Goal: Transaction & Acquisition: Obtain resource

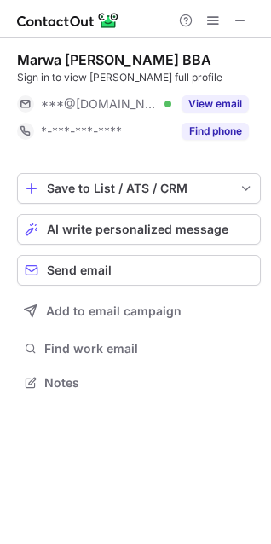
scroll to position [371, 271]
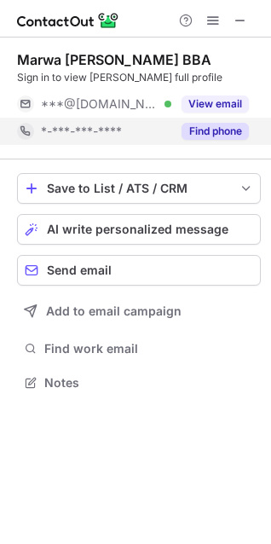
click at [214, 133] on button "Find phone" at bounding box center [215, 131] width 67 height 17
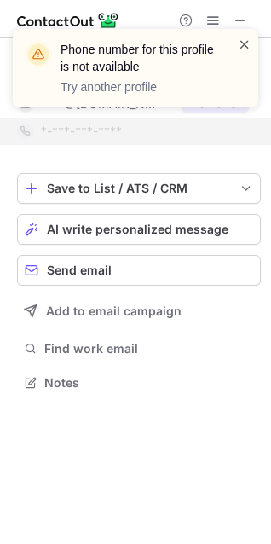
click at [240, 45] on span at bounding box center [245, 44] width 14 height 17
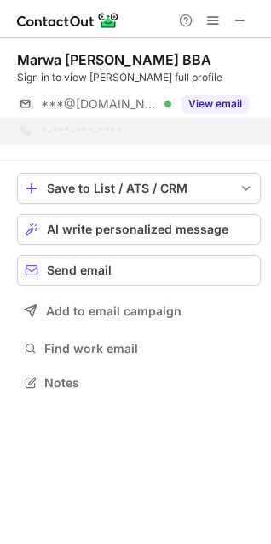
click at [247, 40] on span at bounding box center [245, 44] width 14 height 17
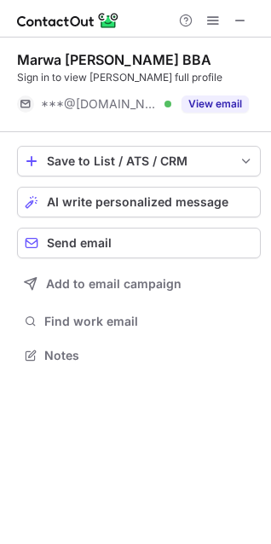
scroll to position [344, 271]
click at [213, 99] on button "View email" at bounding box center [215, 104] width 67 height 17
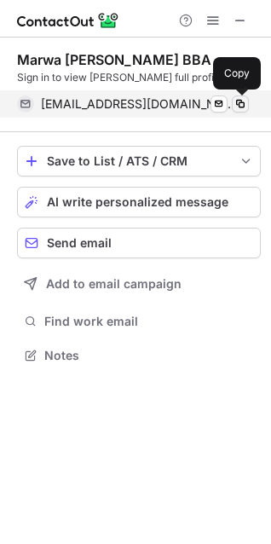
click at [234, 103] on span at bounding box center [241, 104] width 14 height 14
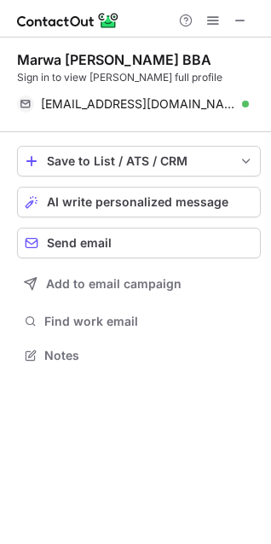
click at [231, 30] on div at bounding box center [213, 20] width 82 height 20
click at [242, 22] on span at bounding box center [241, 21] width 14 height 14
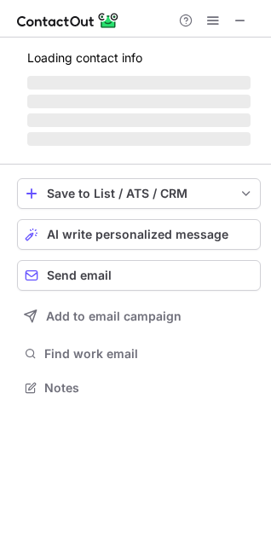
scroll to position [371, 271]
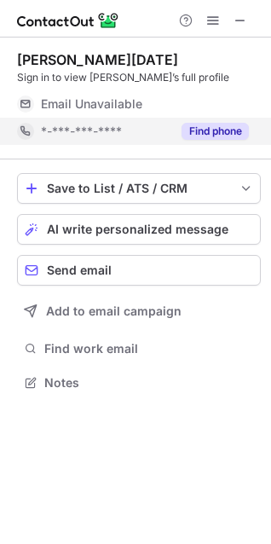
click at [225, 133] on button "Find phone" at bounding box center [215, 131] width 67 height 17
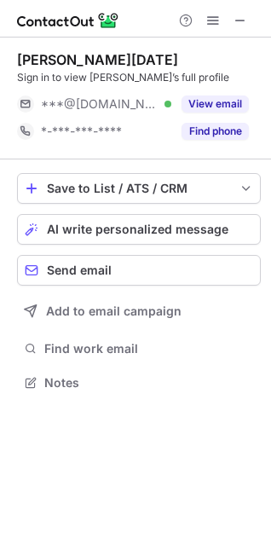
scroll to position [371, 271]
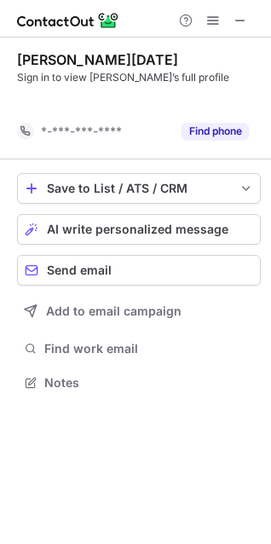
scroll to position [344, 271]
